Goal: Transaction & Acquisition: Purchase product/service

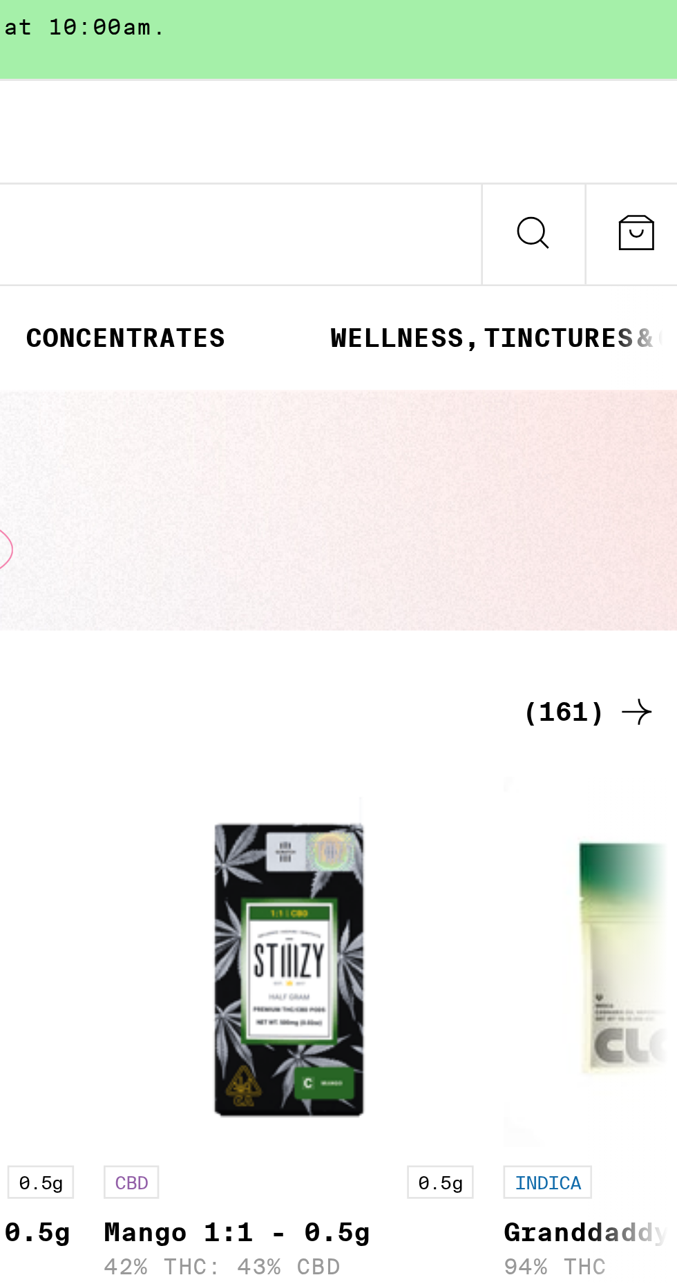
click at [639, 274] on div "(161)" at bounding box center [640, 275] width 51 height 17
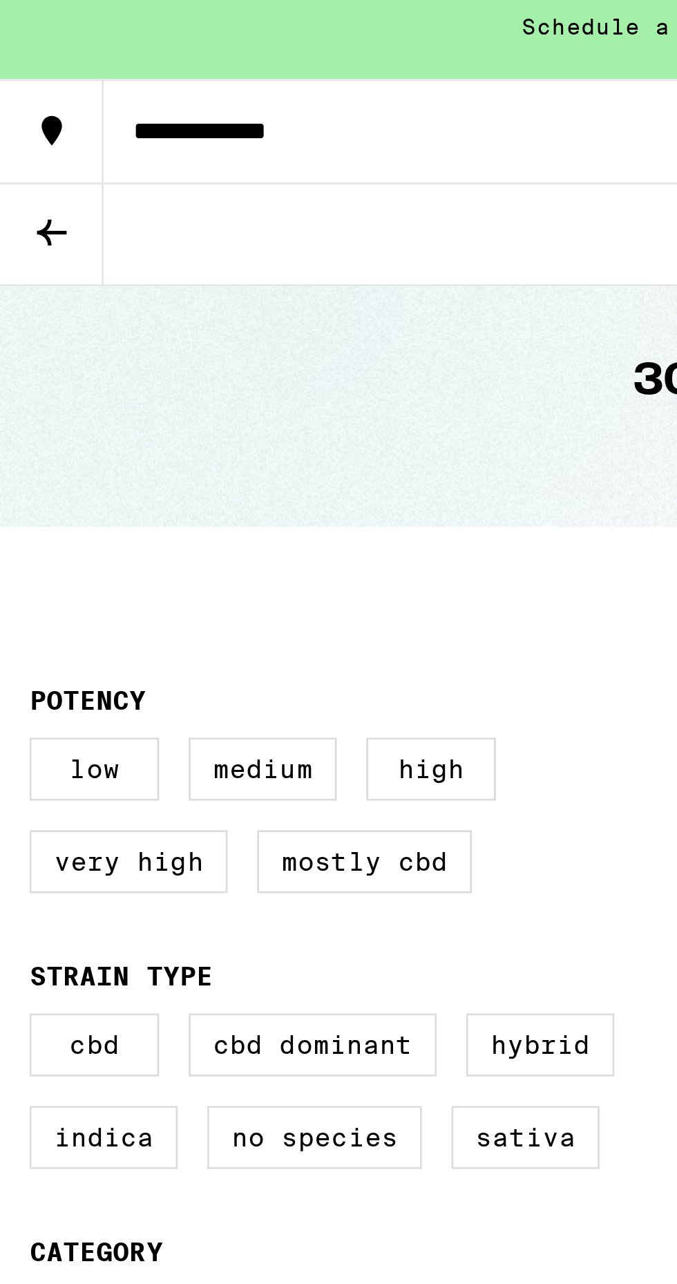
click at [205, 398] on label "Hybrid" at bounding box center [201, 400] width 55 height 24
click at [15, 391] on input "Hybrid" at bounding box center [14, 390] width 1 height 1
checkbox input "true"
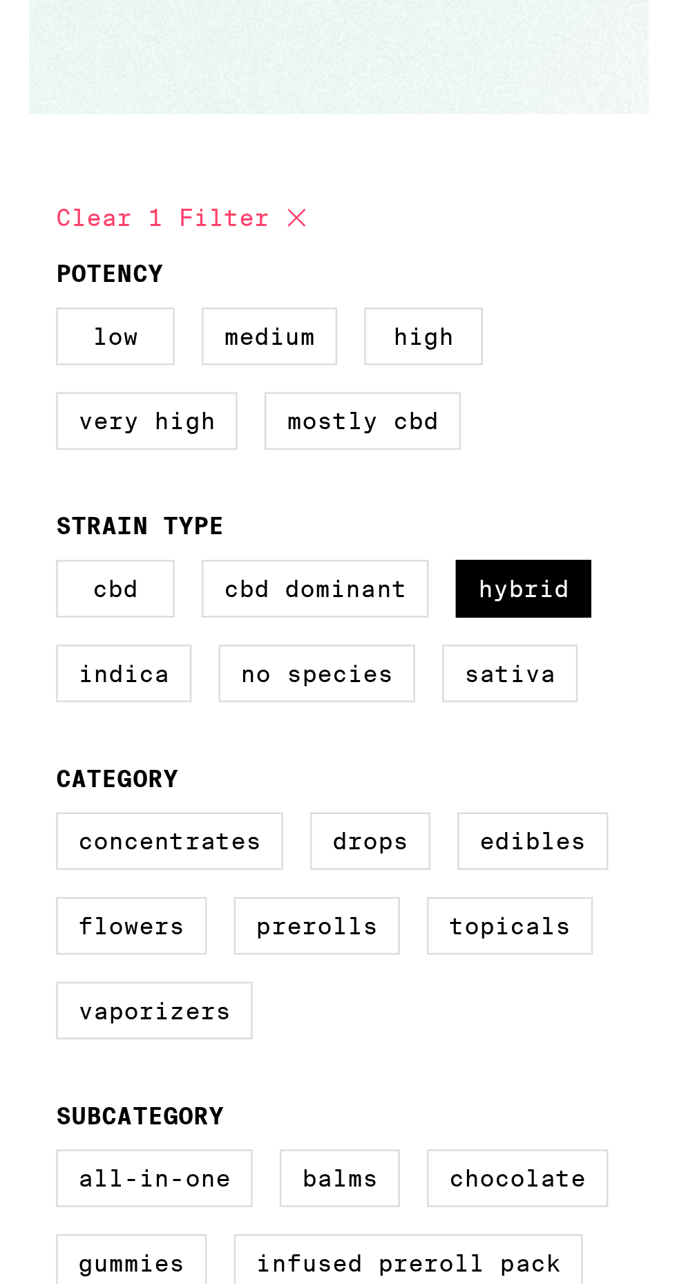
click at [66, 496] on label "Concentrates" at bounding box center [57, 503] width 93 height 24
click at [15, 494] on input "Concentrates" at bounding box center [14, 493] width 1 height 1
checkbox input "true"
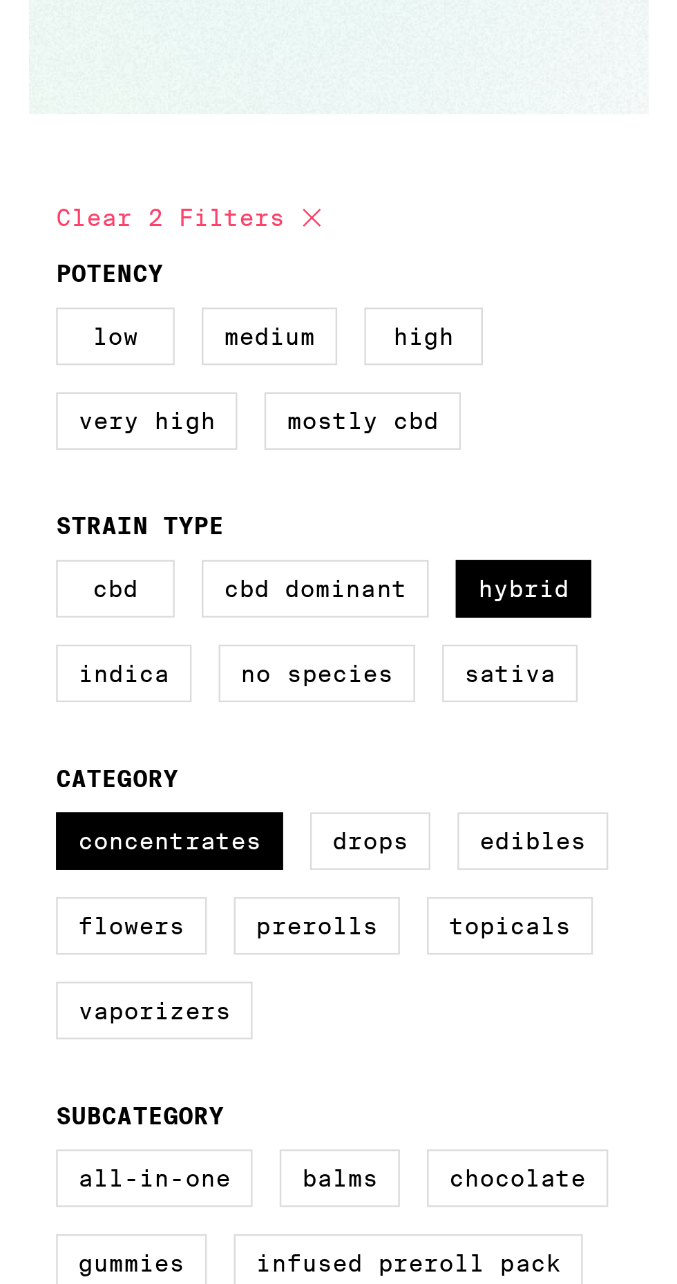
click at [41, 543] on label "Flowers" at bounding box center [42, 537] width 62 height 24
click at [15, 494] on input "Flowers" at bounding box center [14, 493] width 1 height 1
checkbox input "true"
click at [135, 543] on label "Prerolls" at bounding box center [118, 537] width 68 height 24
click at [15, 494] on input "Prerolls" at bounding box center [14, 493] width 1 height 1
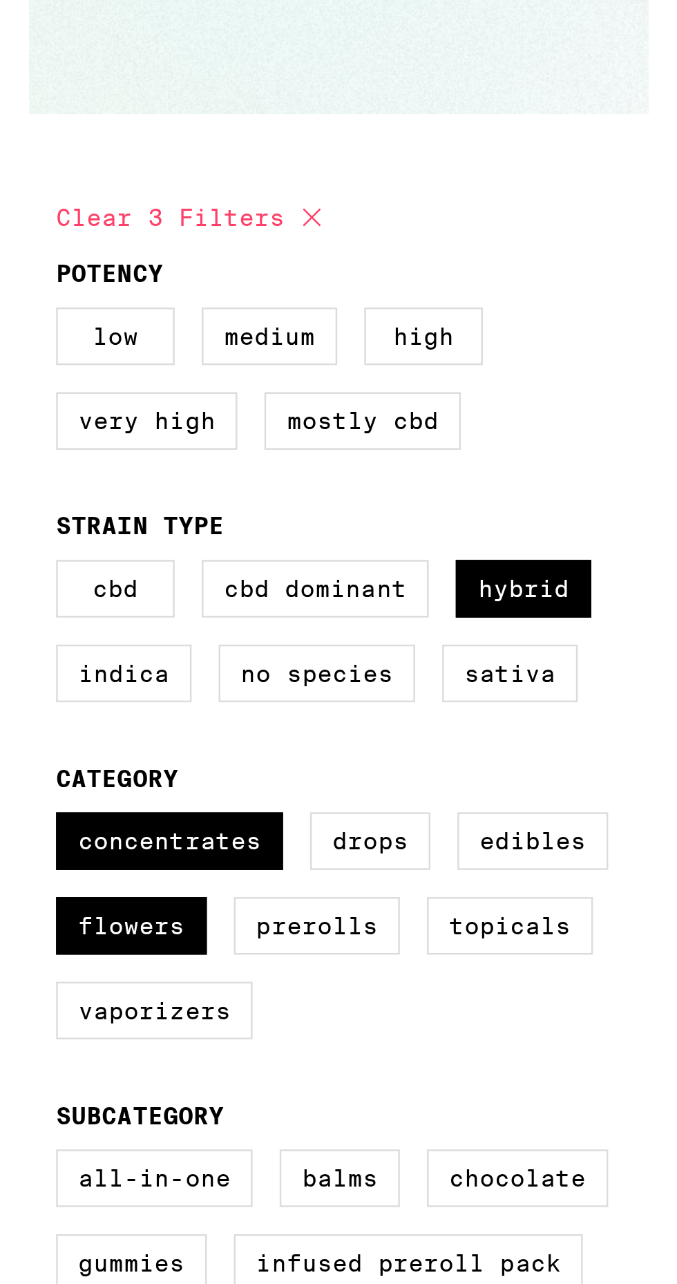
checkbox input "true"
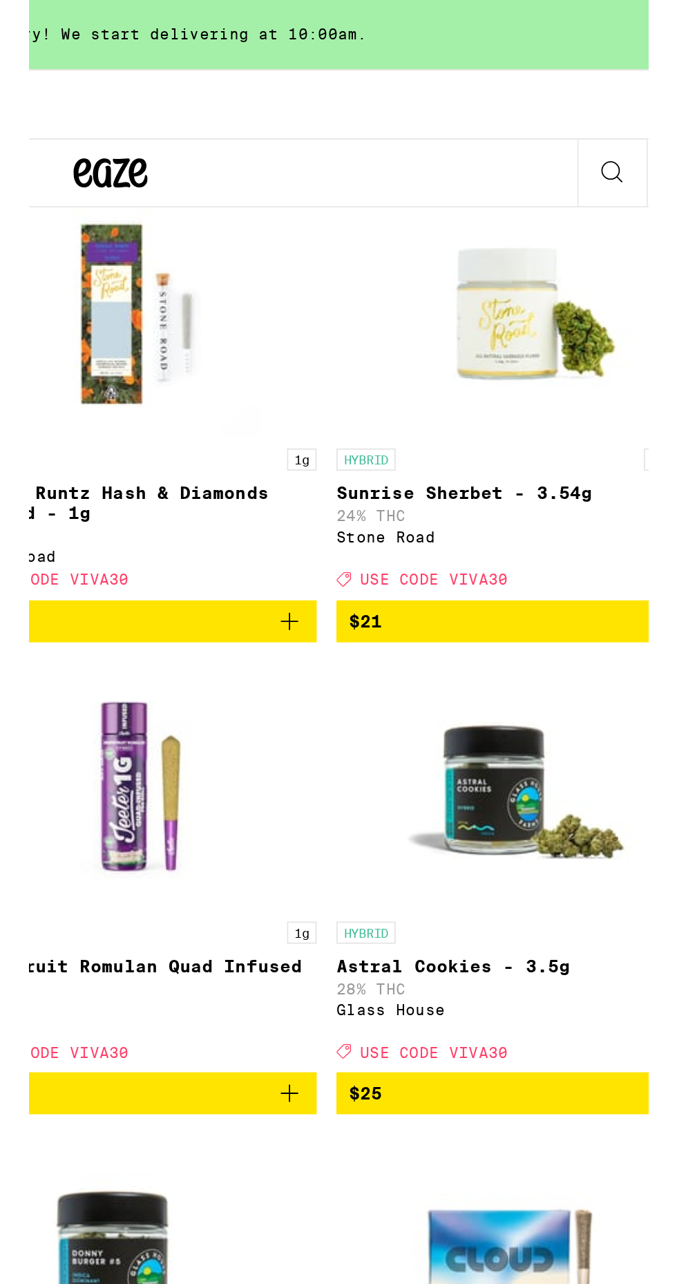
scroll to position [442, 0]
